Goal: Task Accomplishment & Management: Manage account settings

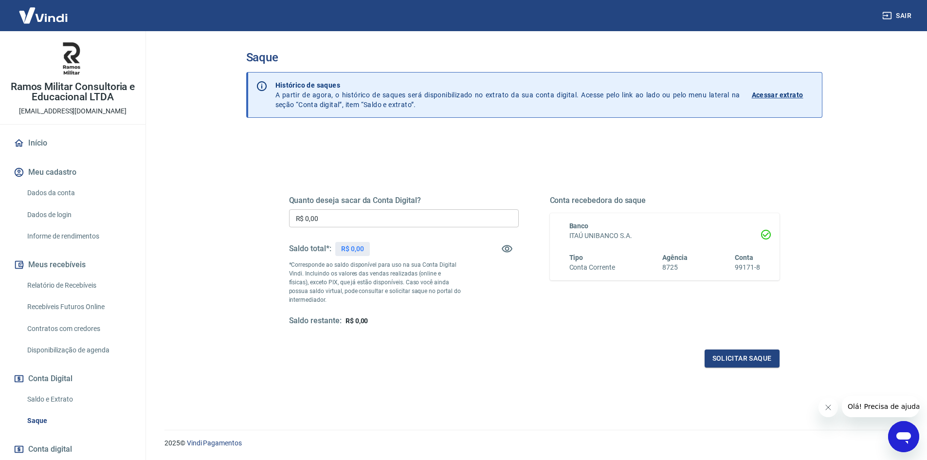
click at [387, 171] on div "Quanto deseja sacar da Conta Digital? R$ 0,00 ​ Saldo total*: R$ 0,00 *Correspo…" at bounding box center [534, 266] width 514 height 226
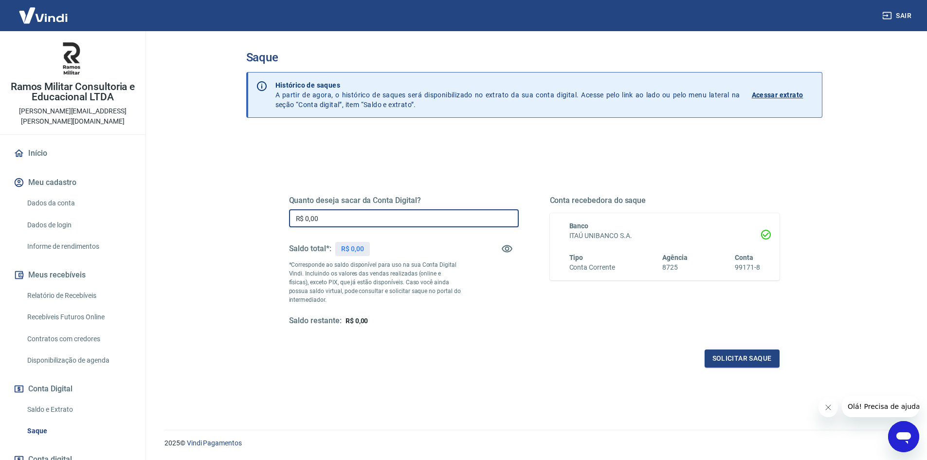
click at [346, 217] on input "R$ 0,00" at bounding box center [404, 218] width 230 height 18
